Goal: Information Seeking & Learning: Learn about a topic

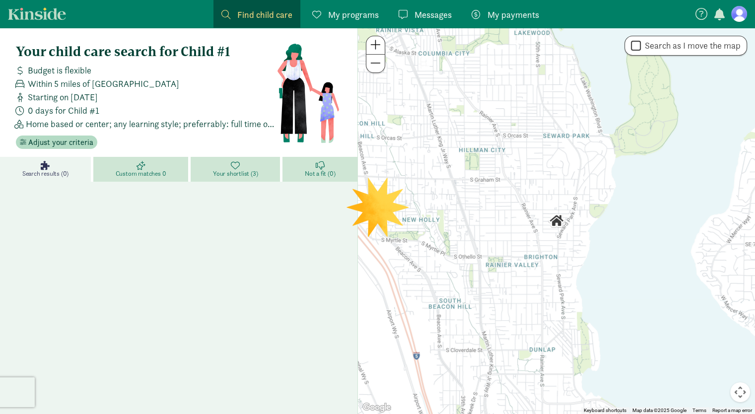
click at [740, 16] on figure at bounding box center [740, 14] width 16 height 16
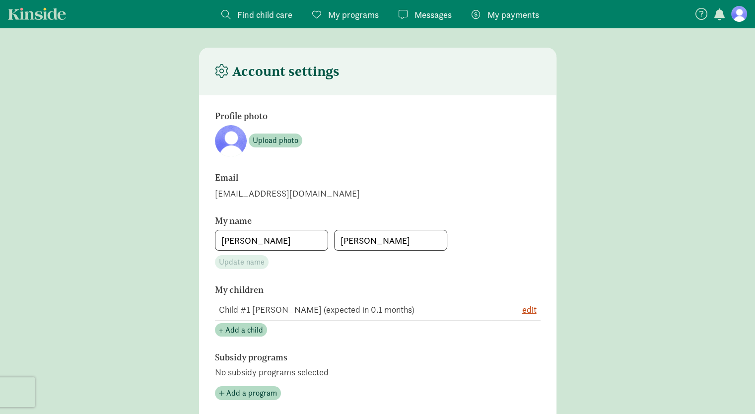
click at [249, 10] on span "Find child care" at bounding box center [264, 14] width 55 height 13
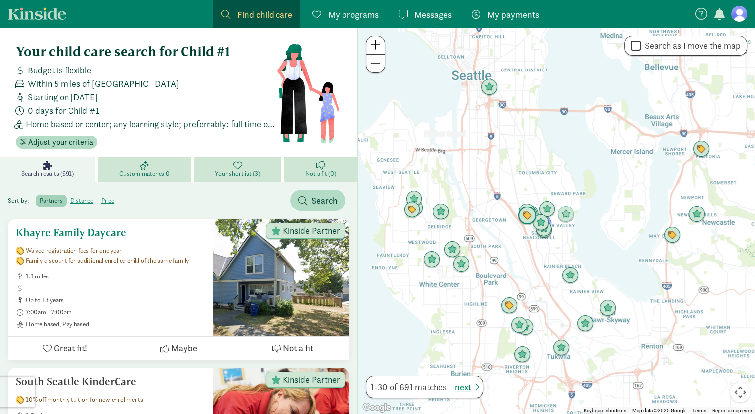
drag, startPoint x: 145, startPoint y: 276, endPoint x: 98, endPoint y: 233, distance: 62.9
click at [98, 233] on h5 "Khayre Family Daycare" at bounding box center [110, 233] width 189 height 12
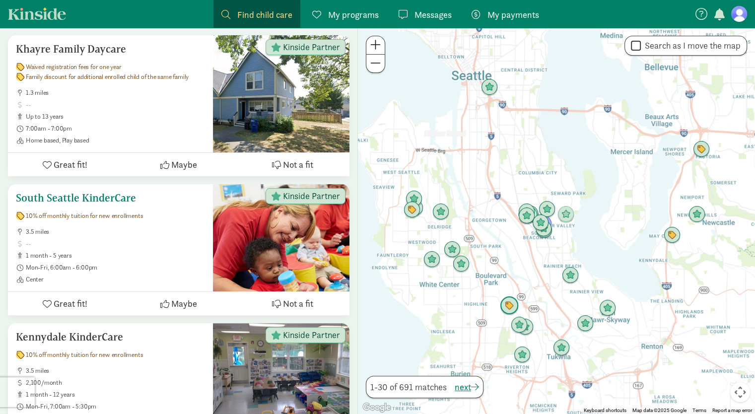
scroll to position [183, 0]
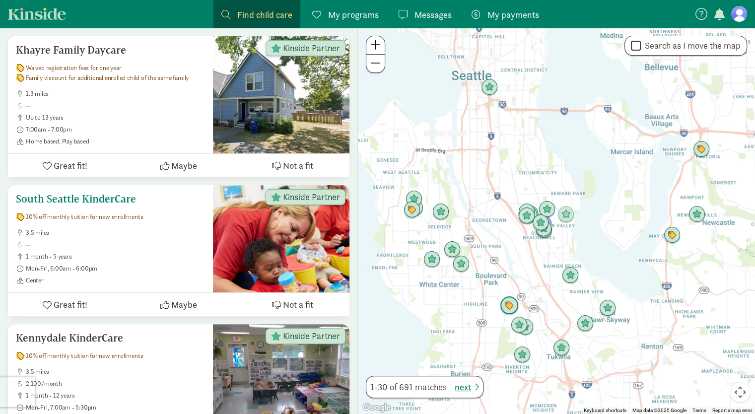
drag, startPoint x: 130, startPoint y: 261, endPoint x: 91, endPoint y: 199, distance: 72.8
click at [91, 199] on h5 "South Seattle KinderCare" at bounding box center [110, 199] width 189 height 12
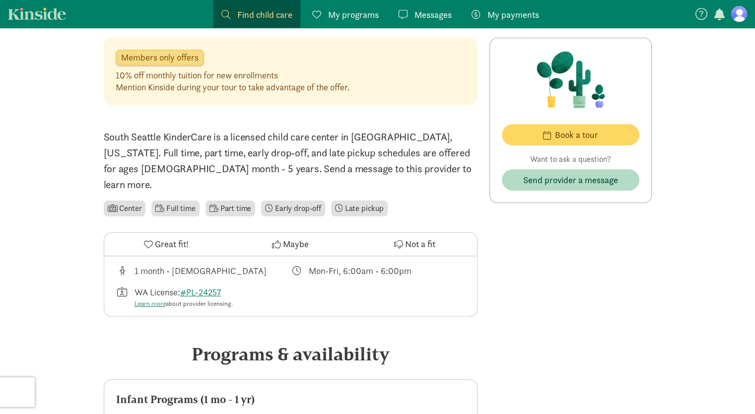
scroll to position [219, 0]
click at [291, 238] on span "Maybe" at bounding box center [296, 244] width 26 height 13
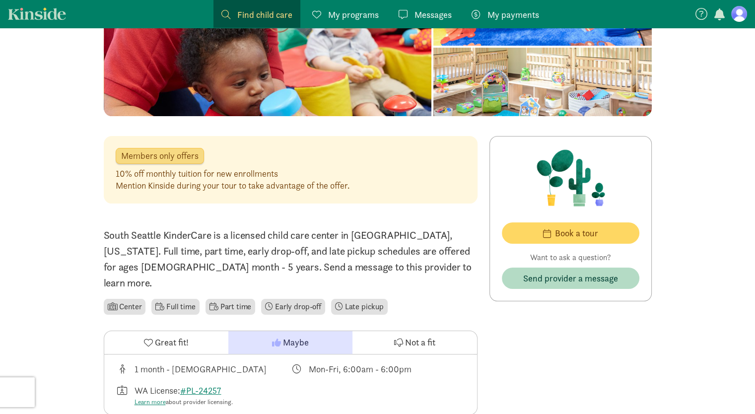
scroll to position [121, 0]
